Goal: Obtain resource: Download file/media

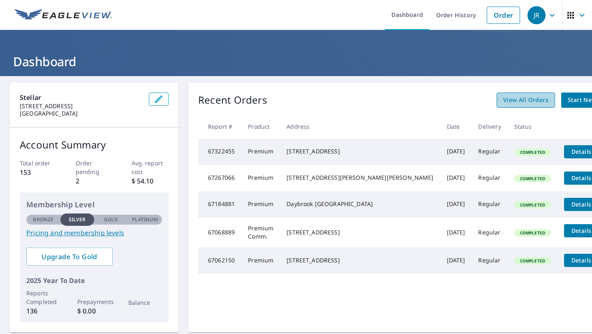
click at [497, 94] on link "View All Orders" at bounding box center [526, 100] width 58 height 15
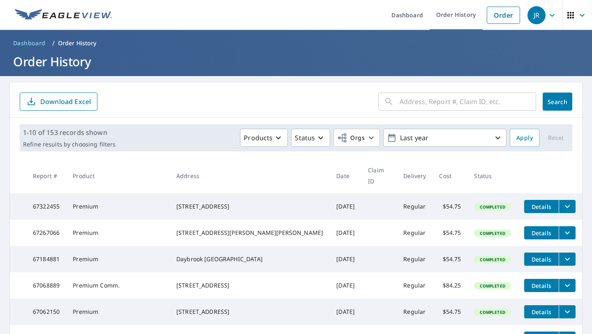
click at [465, 105] on input "text" at bounding box center [468, 101] width 137 height 23
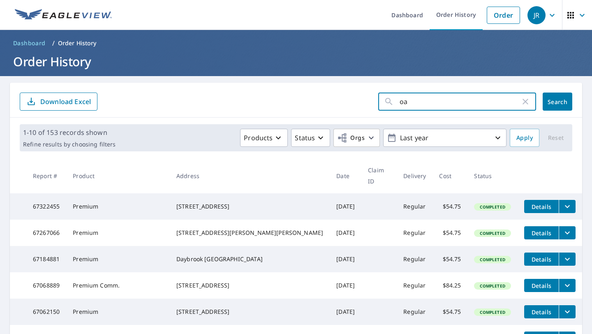
type input "oak"
click button "Search" at bounding box center [558, 102] width 30 height 18
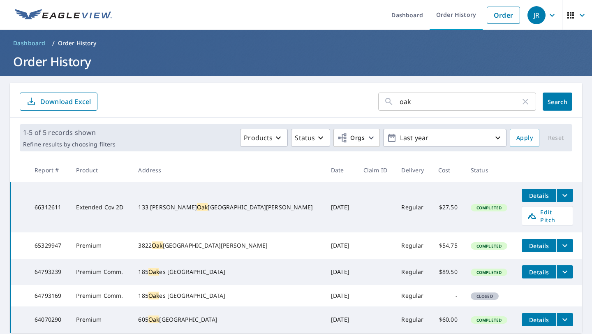
scroll to position [39, 0]
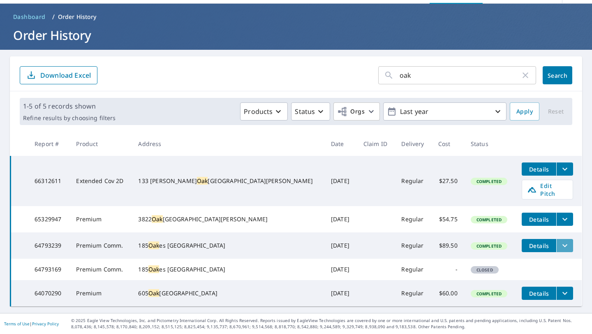
click at [560, 241] on icon "filesDropdownBtn-64793239" at bounding box center [565, 246] width 10 height 10
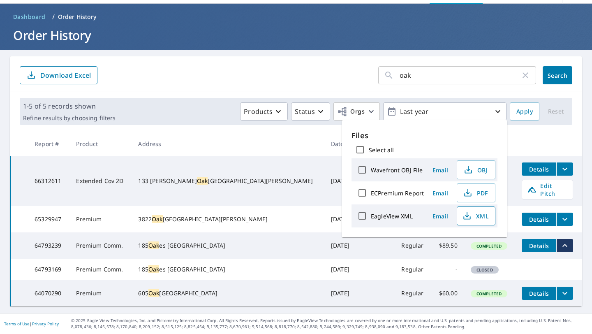
click at [472, 214] on span "XML" at bounding box center [475, 216] width 26 height 10
click at [473, 194] on span "PDF" at bounding box center [475, 193] width 26 height 10
click at [517, 10] on ol "Dashboard / Order History" at bounding box center [296, 16] width 572 height 13
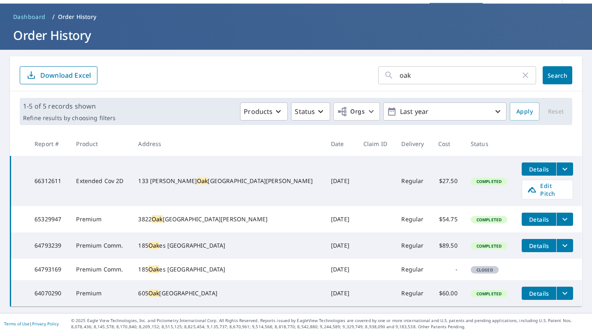
click at [560, 241] on icon "filesDropdownBtn-64793239" at bounding box center [565, 246] width 10 height 10
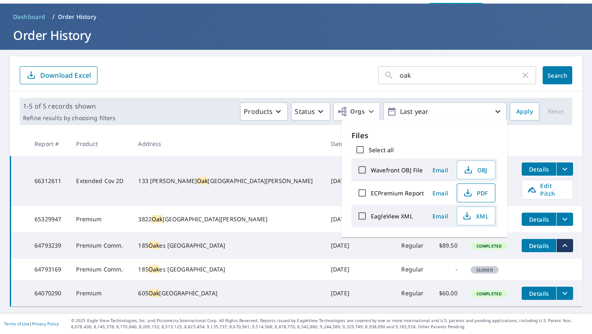
click at [484, 198] on button "PDF" at bounding box center [476, 192] width 39 height 19
